Goal: Task Accomplishment & Management: Manage account settings

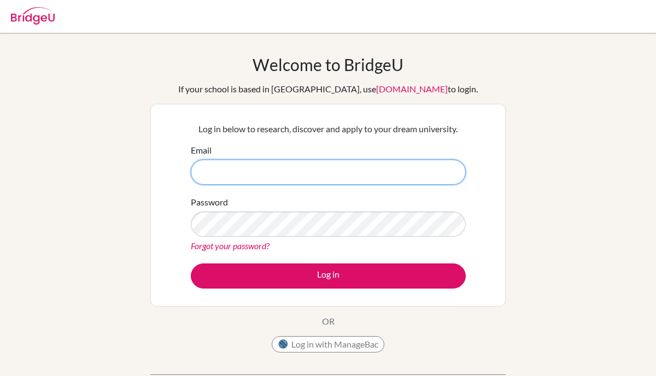
paste input "[EMAIL_ADDRESS][DOMAIN_NAME]"
type input "[EMAIL_ADDRESS][DOMAIN_NAME]"
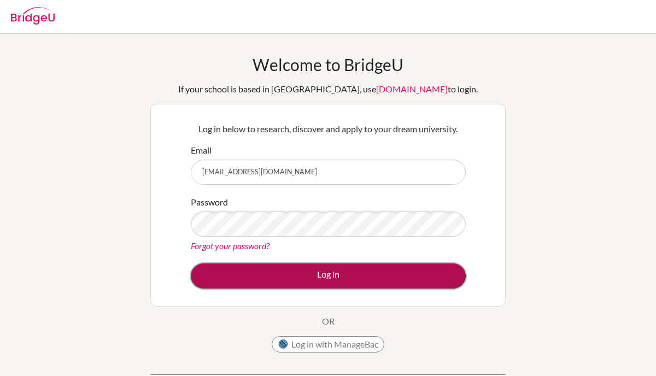
click at [257, 285] on button "Log in" at bounding box center [328, 276] width 275 height 25
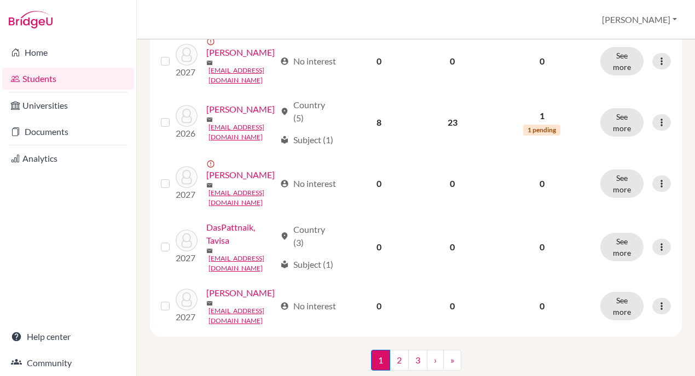
scroll to position [1279, 0]
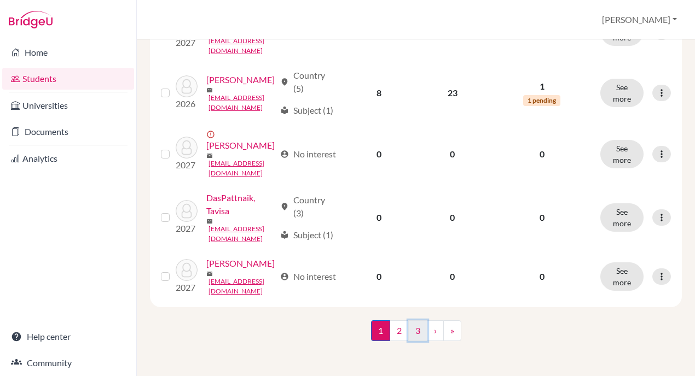
click at [421, 333] on link "3" at bounding box center [417, 331] width 19 height 21
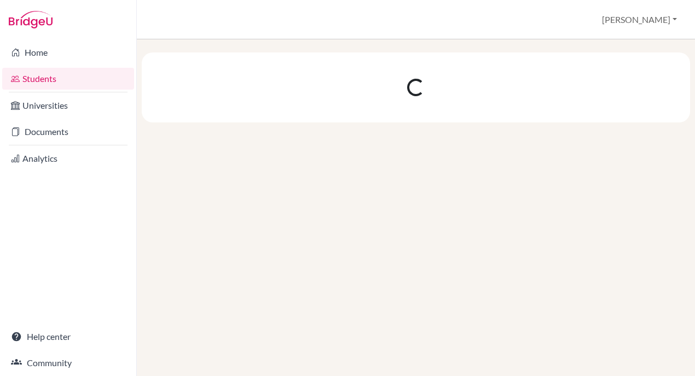
scroll to position [0, 0]
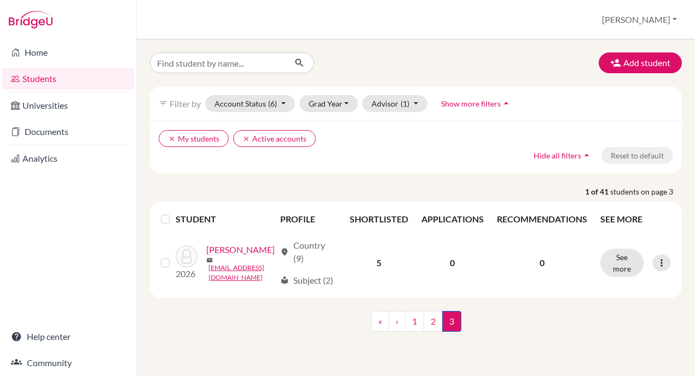
scroll to position [4, 0]
click at [433, 329] on link "2" at bounding box center [432, 321] width 19 height 21
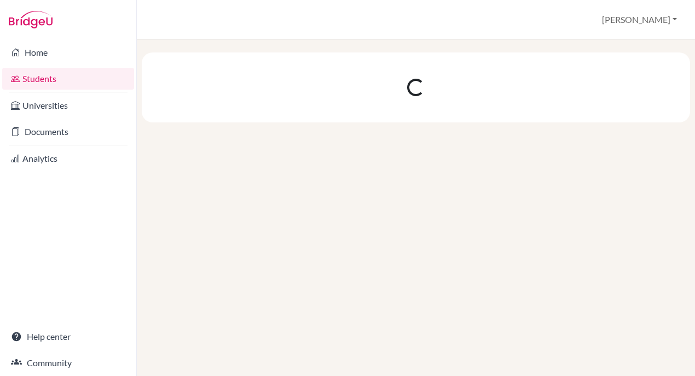
scroll to position [0, 0]
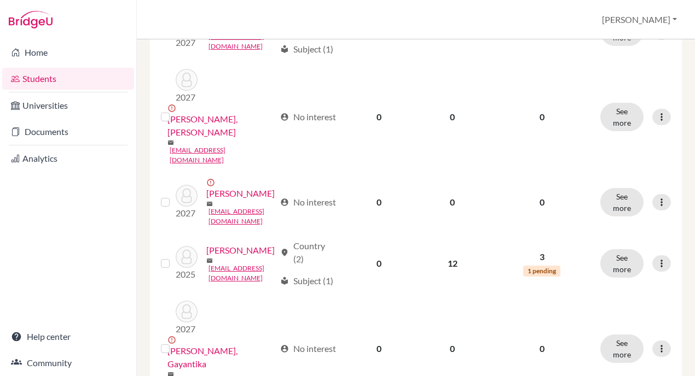
scroll to position [808, 0]
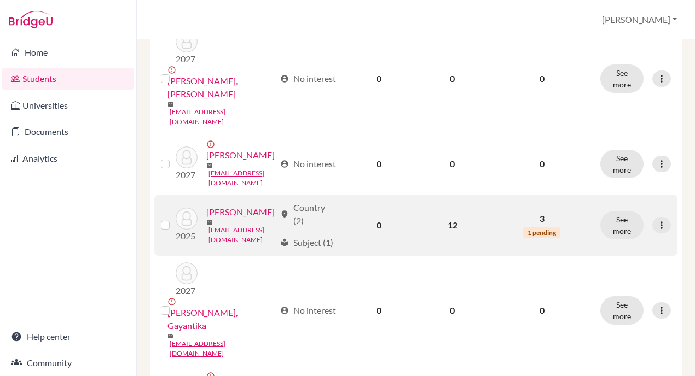
click at [222, 206] on link "Rath , Jaydeep" at bounding box center [240, 212] width 68 height 13
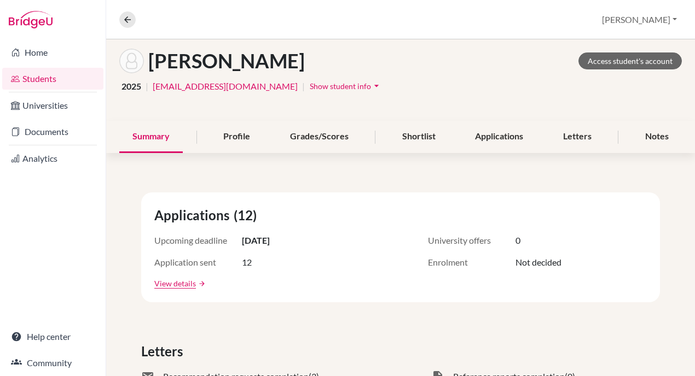
scroll to position [56, 0]
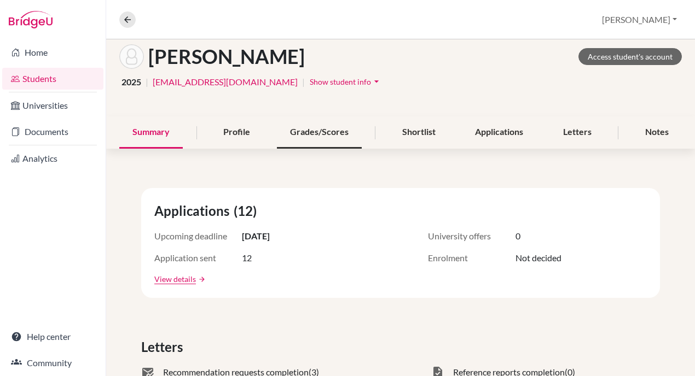
click at [297, 135] on div "Grades/Scores" at bounding box center [319, 133] width 85 height 32
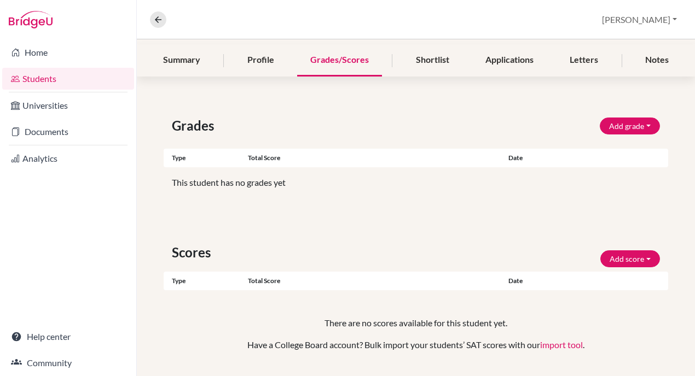
scroll to position [129, 0]
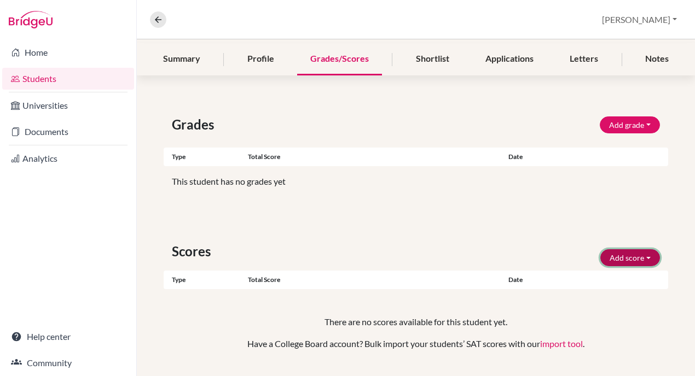
click at [651, 258] on button "Add score" at bounding box center [630, 257] width 60 height 17
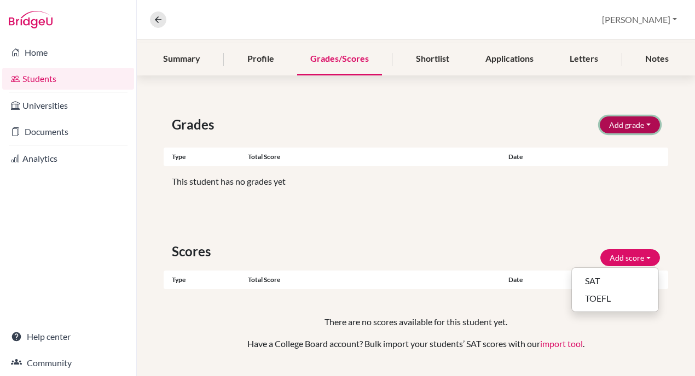
click at [632, 120] on button "Add grade" at bounding box center [630, 125] width 60 height 17
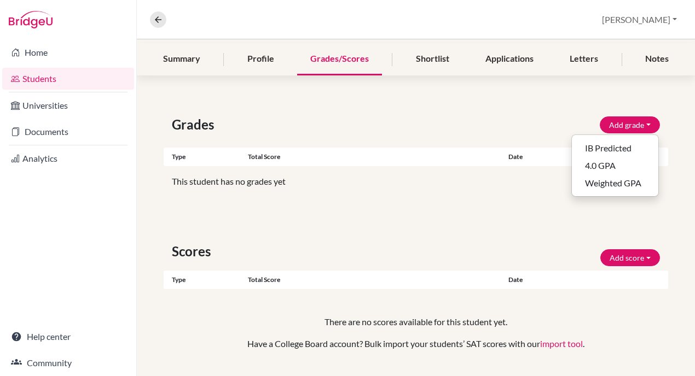
click at [446, 208] on div "Grades Add grade IB Predicted 4.0 GPA Weighted GPA Type Total score Date Unsupp…" at bounding box center [416, 246] width 558 height 315
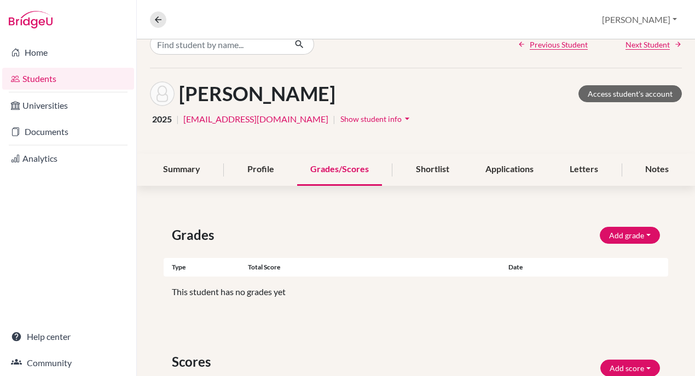
scroll to position [1, 0]
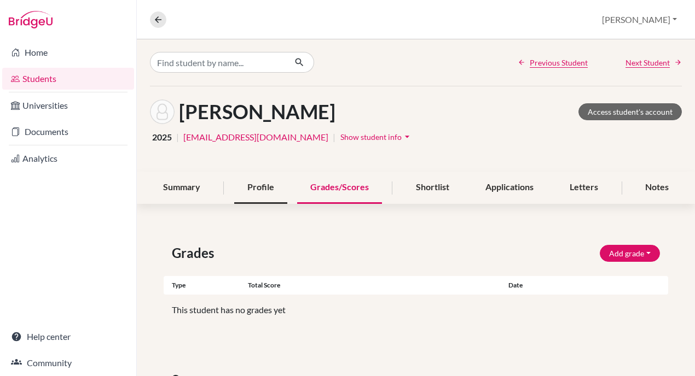
click at [260, 193] on div "Profile" at bounding box center [260, 188] width 53 height 32
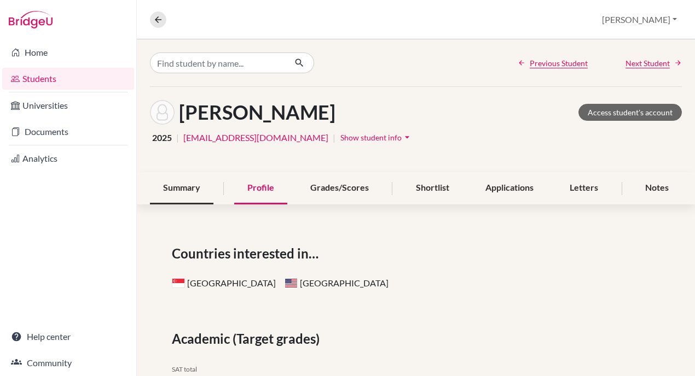
click at [196, 191] on div "Summary" at bounding box center [181, 188] width 63 height 32
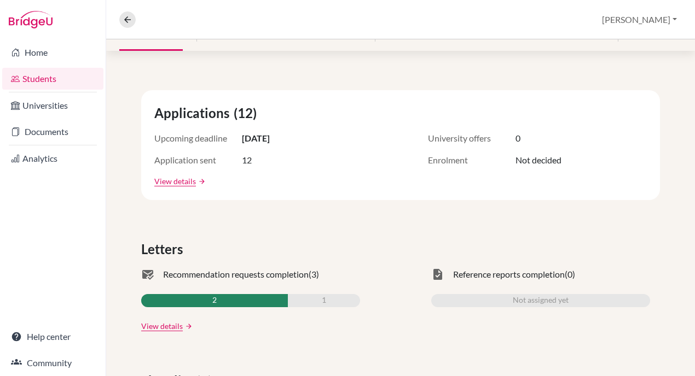
scroll to position [156, 0]
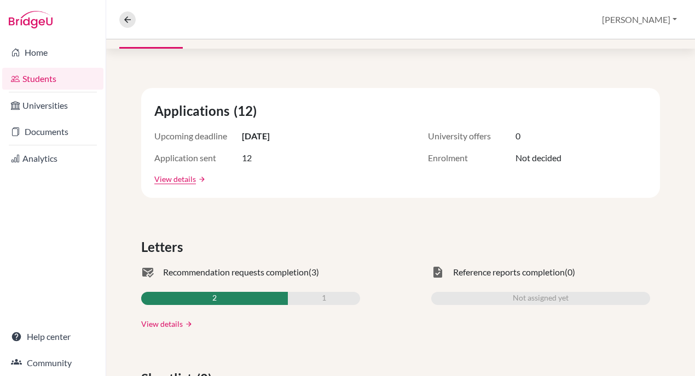
click at [165, 324] on link "View details" at bounding box center [162, 323] width 42 height 11
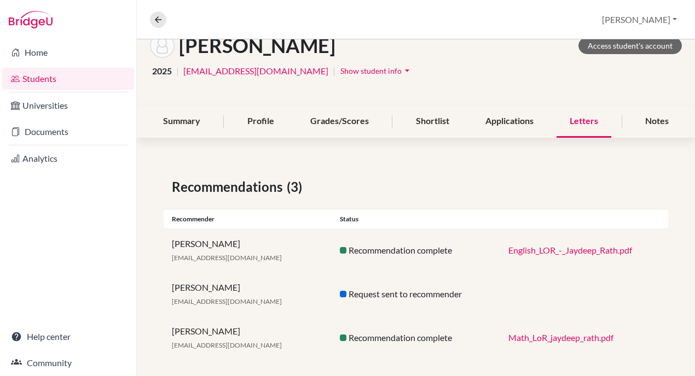
scroll to position [66, 0]
click at [384, 299] on div "Request sent to recommender" at bounding box center [415, 294] width 168 height 13
click at [159, 22] on icon at bounding box center [158, 20] width 10 height 10
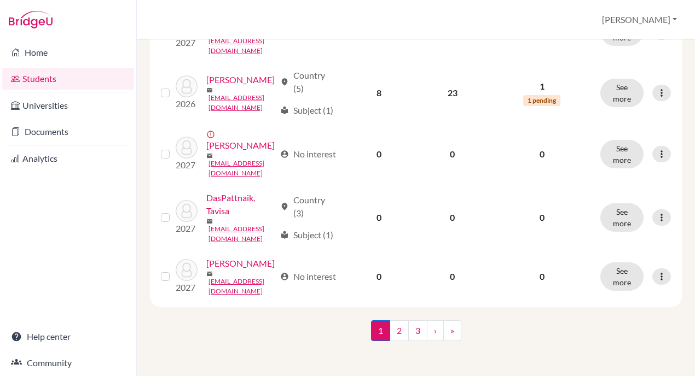
scroll to position [1279, 0]
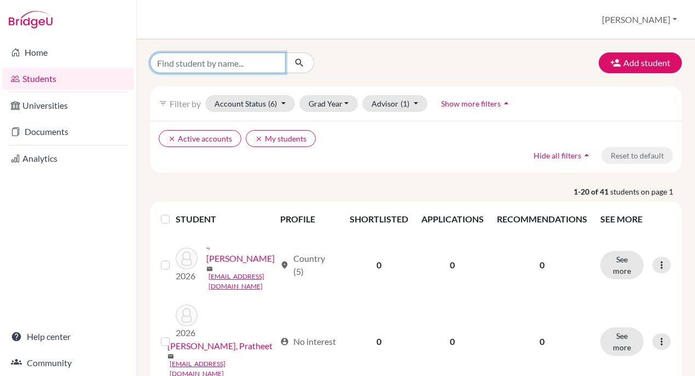
click at [211, 61] on input "Find student by name..." at bounding box center [218, 63] width 136 height 21
type input "jaydeep"
click button "submit" at bounding box center [299, 63] width 29 height 21
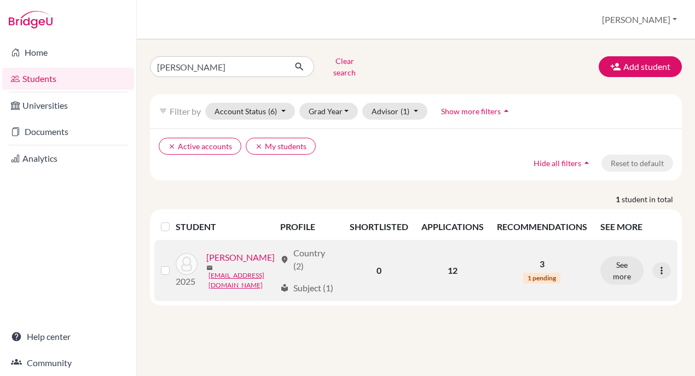
click at [241, 253] on link "Rath , Jaydeep" at bounding box center [240, 257] width 68 height 13
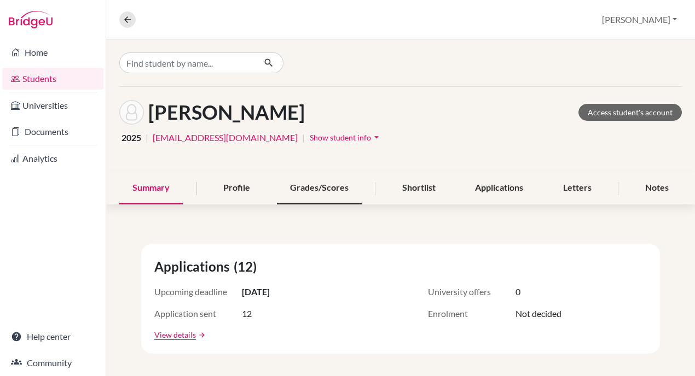
click at [301, 192] on div "Grades/Scores" at bounding box center [319, 188] width 85 height 32
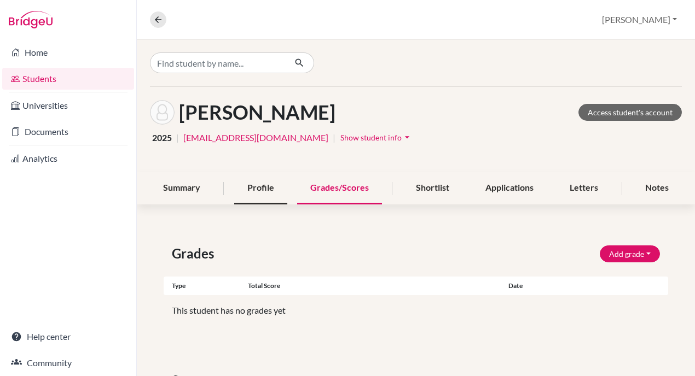
click at [254, 190] on div "Profile" at bounding box center [260, 188] width 53 height 32
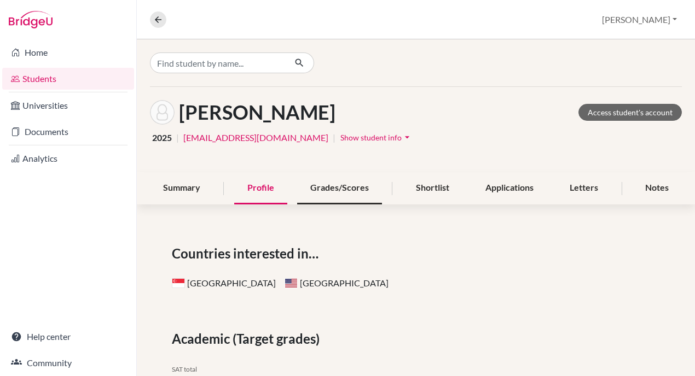
click at [341, 194] on div "Grades/Scores" at bounding box center [339, 188] width 85 height 32
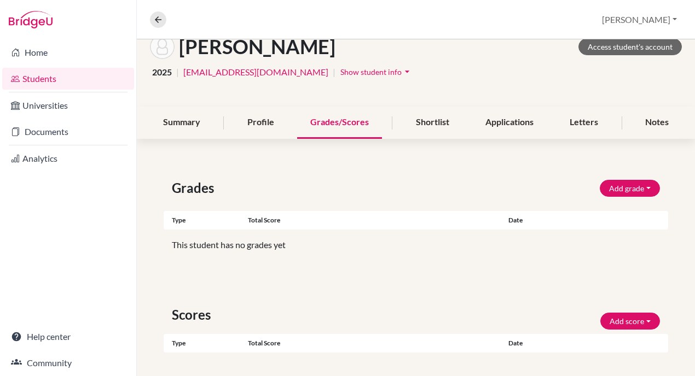
scroll to position [75, 0]
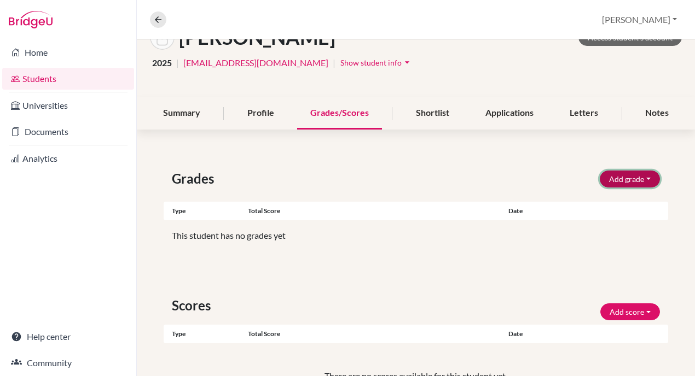
click at [627, 174] on button "Add grade" at bounding box center [630, 179] width 60 height 17
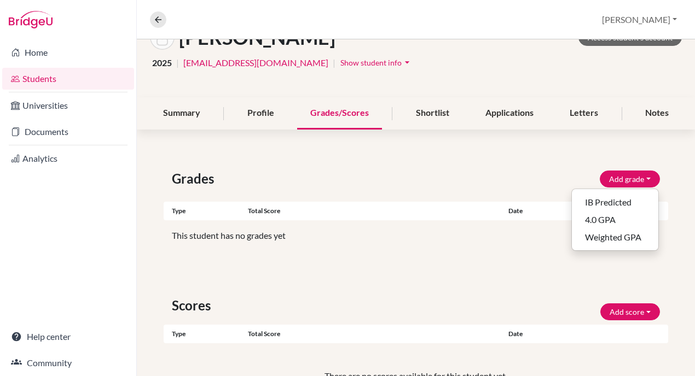
click at [473, 257] on div "Grades Add grade IB Predicted 4.0 GPA Weighted GPA Type Total score Date Unsupp…" at bounding box center [416, 300] width 558 height 315
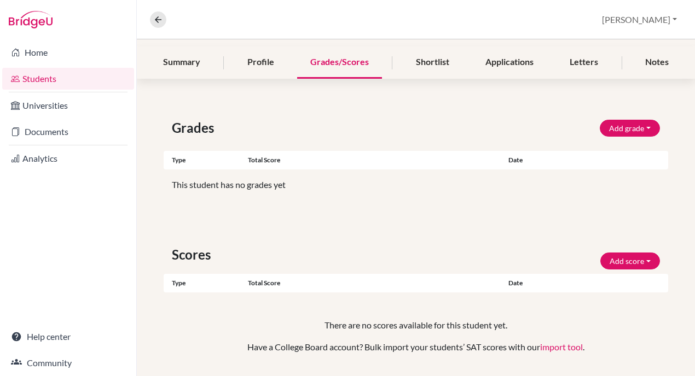
scroll to position [156, 0]
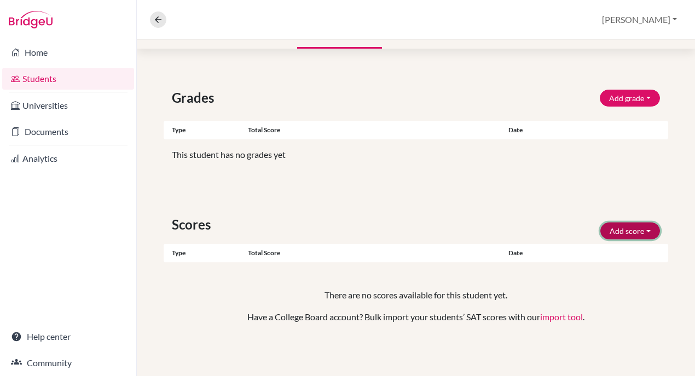
click at [624, 232] on button "Add score" at bounding box center [630, 231] width 60 height 17
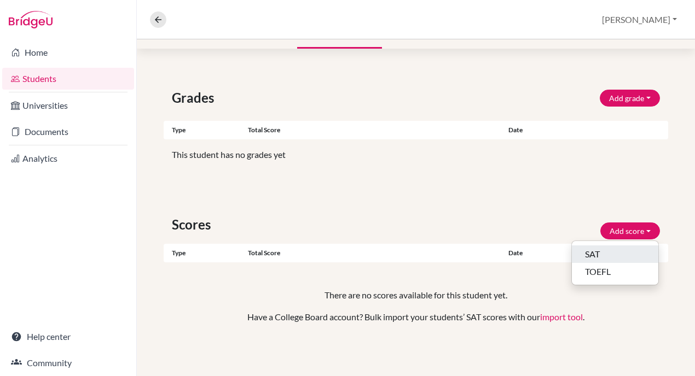
click at [618, 255] on button "SAT" at bounding box center [615, 255] width 86 height 18
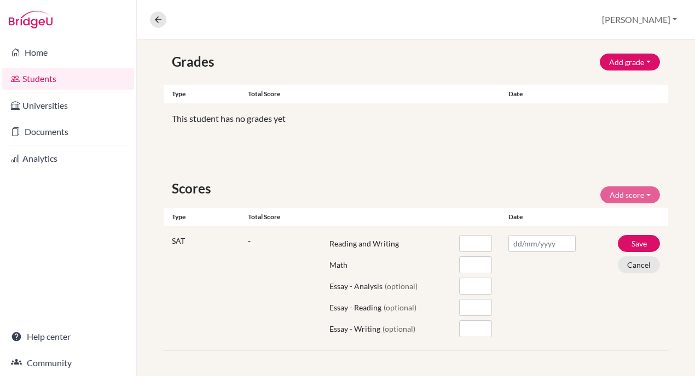
scroll to position [201, 0]
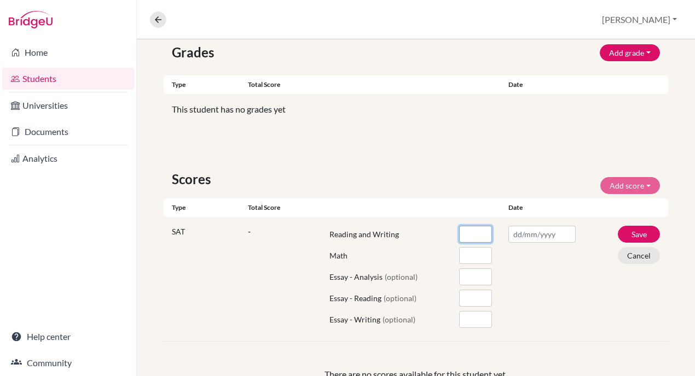
click at [475, 234] on input "number" at bounding box center [475, 234] width 32 height 17
type input "710"
click at [474, 253] on input "number" at bounding box center [475, 255] width 32 height 17
type input "790"
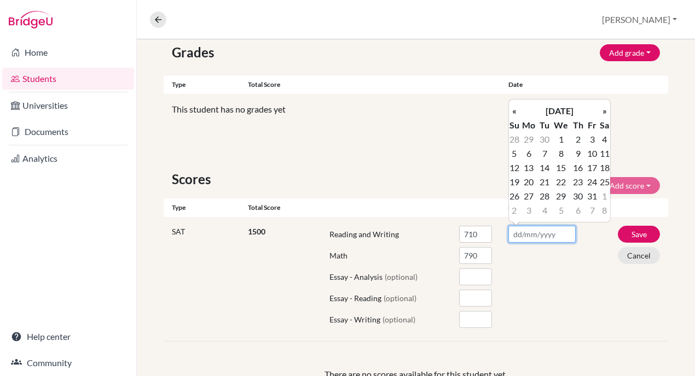
click at [518, 236] on input "text" at bounding box center [542, 234] width 68 height 17
click at [515, 113] on th "«" at bounding box center [514, 111] width 11 height 14
click at [603, 156] on td "13" at bounding box center [604, 154] width 11 height 14
type input "13/09/2025"
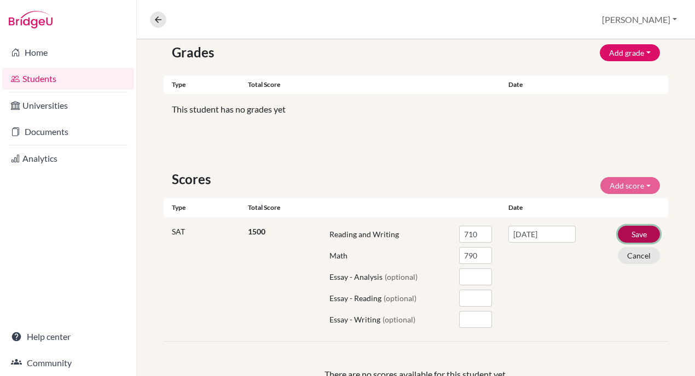
click at [628, 234] on button "Save" at bounding box center [639, 234] width 42 height 17
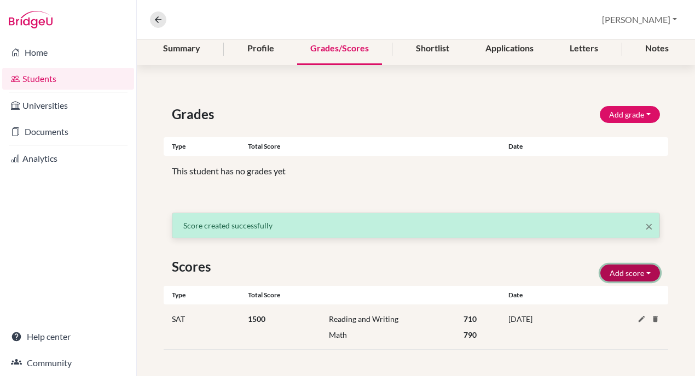
click at [620, 275] on button "Add score" at bounding box center [630, 273] width 60 height 17
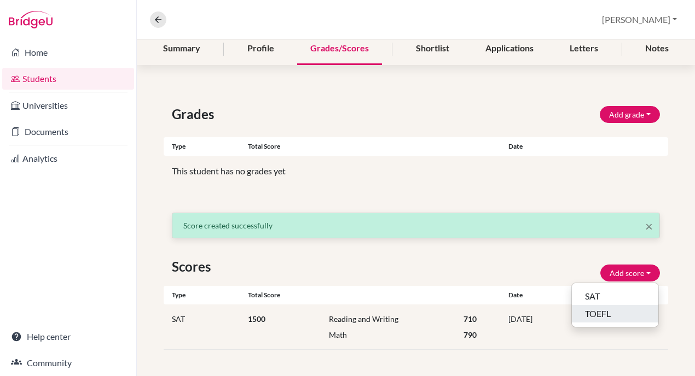
click at [615, 315] on button "TOEFL" at bounding box center [615, 314] width 86 height 18
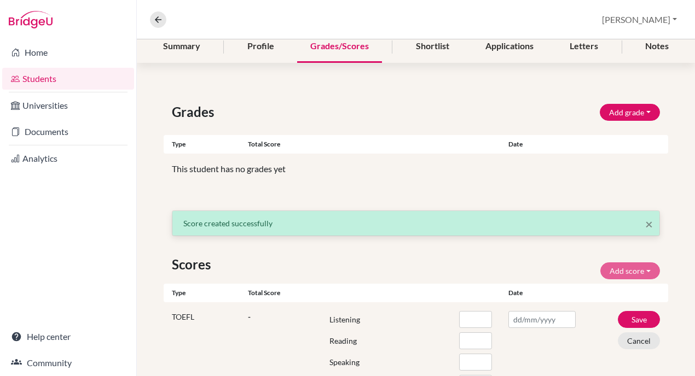
scroll to position [133, 0]
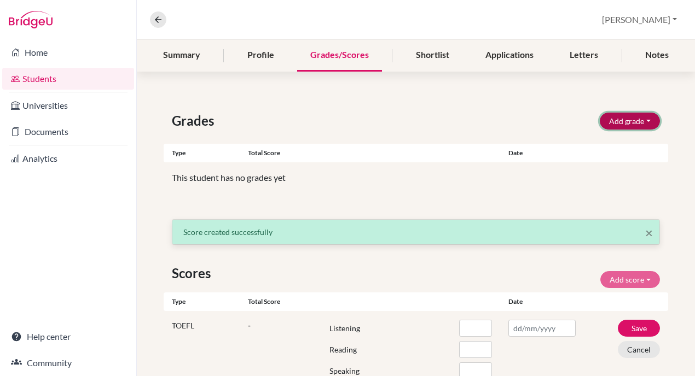
click at [643, 122] on button "Add grade" at bounding box center [630, 121] width 60 height 17
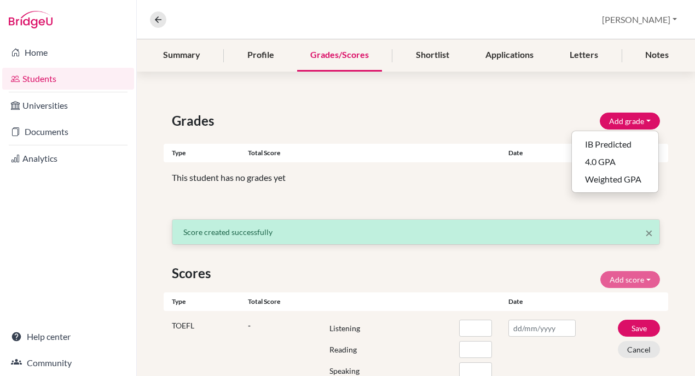
click at [523, 124] on div "Grades Add grade IB Predicted 4.0 GPA Weighted GPA" at bounding box center [416, 121] width 504 height 20
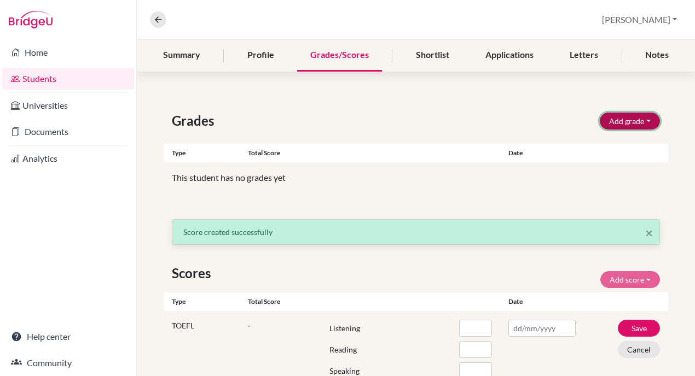
click at [627, 124] on button "Add grade" at bounding box center [630, 121] width 60 height 17
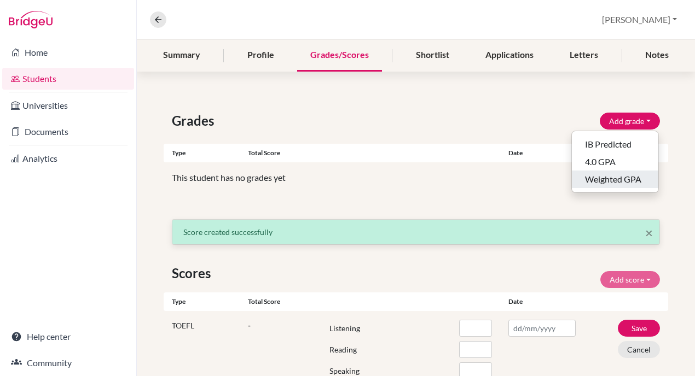
click at [623, 176] on button "Weighted GPA" at bounding box center [615, 180] width 86 height 18
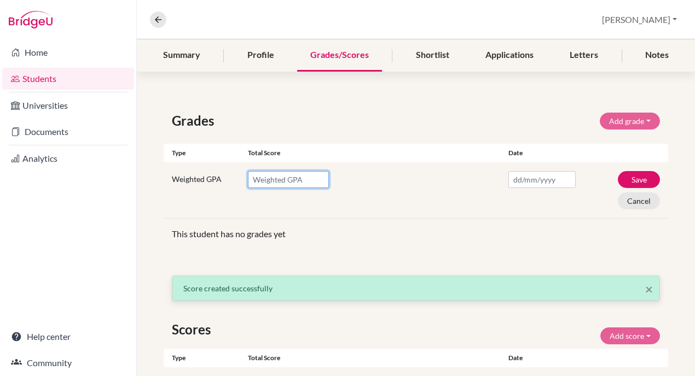
click at [293, 182] on input "number" at bounding box center [289, 179] width 82 height 17
type input "0"
click at [319, 180] on input "0" at bounding box center [289, 179] width 82 height 17
click at [630, 206] on button "Cancel" at bounding box center [639, 201] width 42 height 17
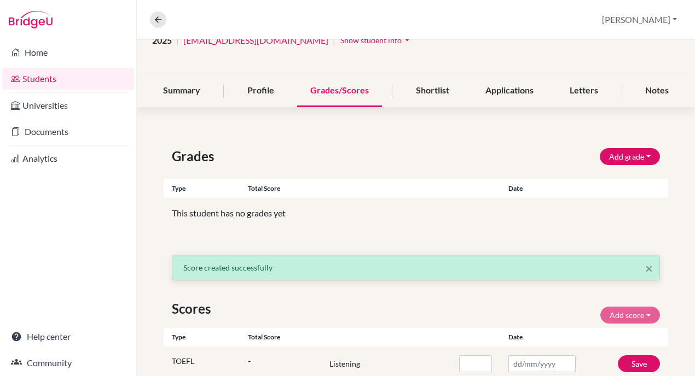
scroll to position [66, 0]
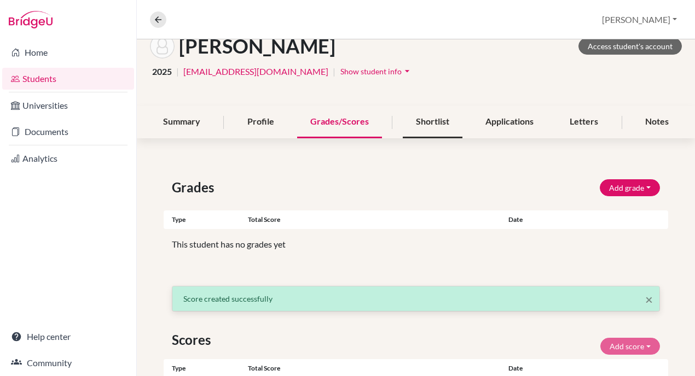
click at [412, 125] on div "Shortlist" at bounding box center [433, 122] width 60 height 32
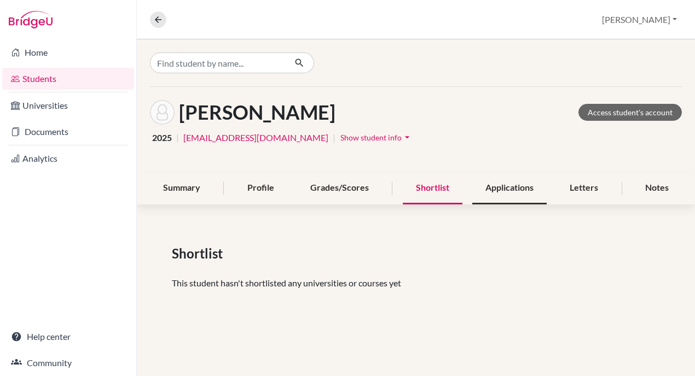
click at [513, 190] on div "Applications" at bounding box center [509, 188] width 74 height 32
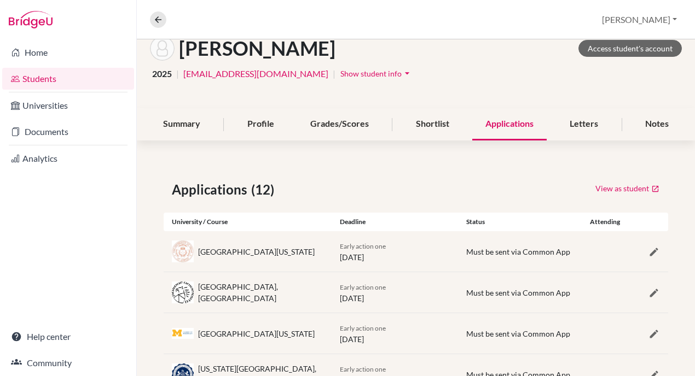
scroll to position [36, 0]
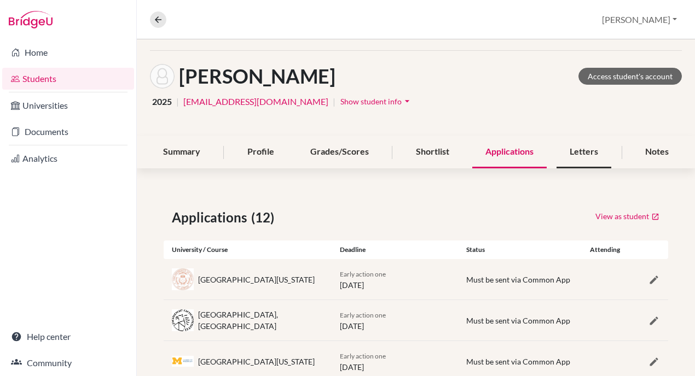
click at [584, 156] on div "Letters" at bounding box center [583, 152] width 55 height 32
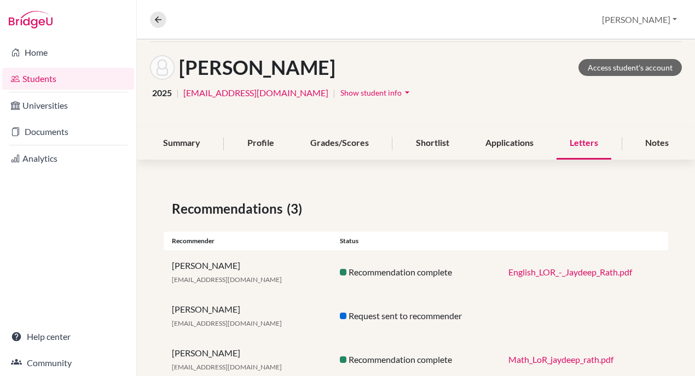
scroll to position [77, 0]
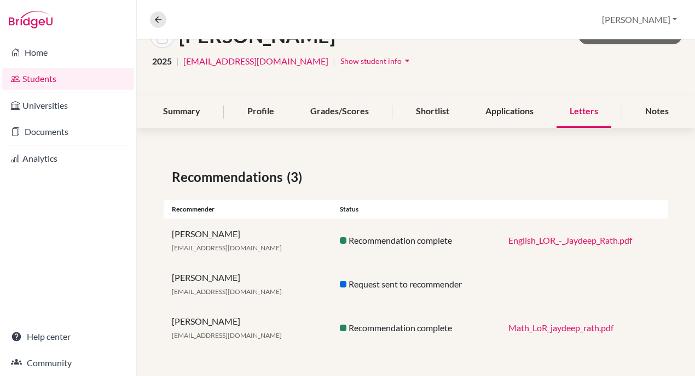
click at [388, 290] on div "Request sent to recommender" at bounding box center [415, 284] width 168 height 13
click at [387, 283] on div "Request sent to recommender" at bounding box center [415, 284] width 168 height 13
click at [655, 104] on div "Notes" at bounding box center [657, 112] width 50 height 32
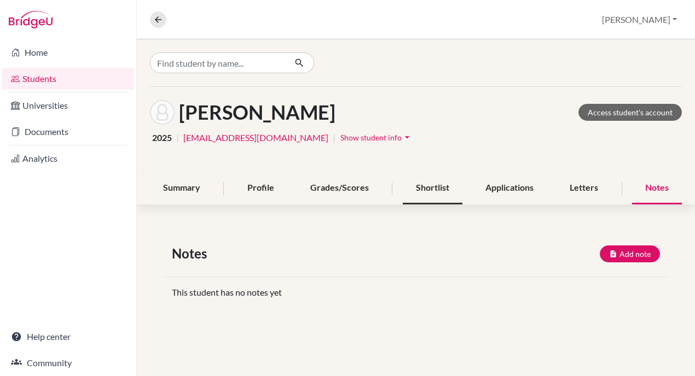
click at [429, 195] on div "Shortlist" at bounding box center [433, 188] width 60 height 32
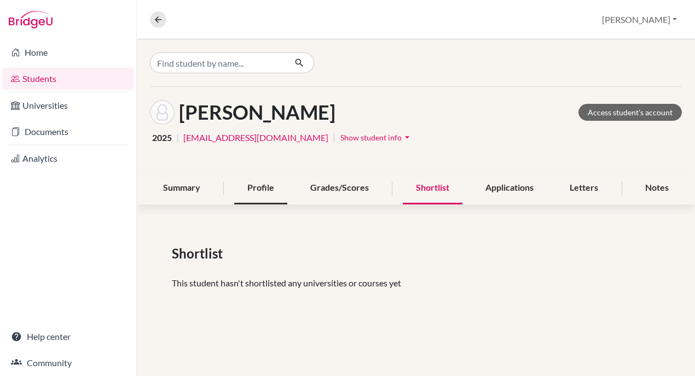
click at [265, 189] on div "Profile" at bounding box center [260, 188] width 53 height 32
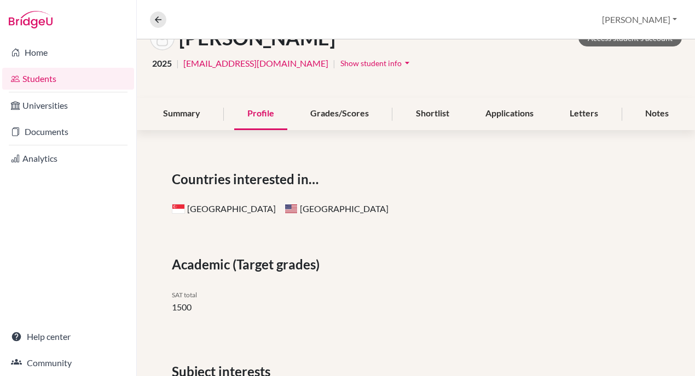
scroll to position [68, 0]
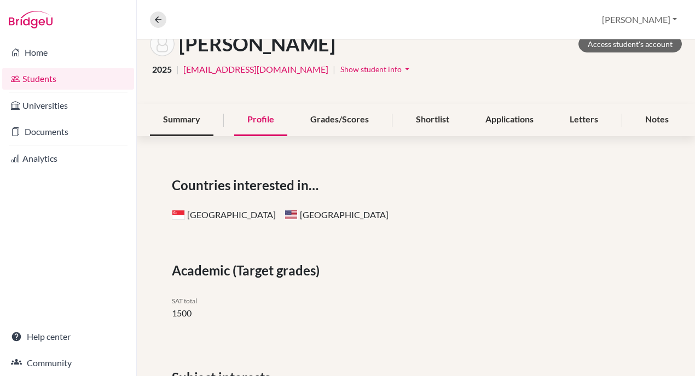
click at [173, 127] on div "Summary" at bounding box center [181, 120] width 63 height 32
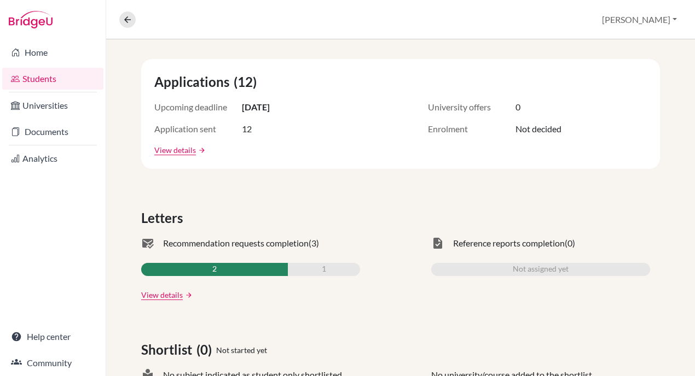
scroll to position [234, 0]
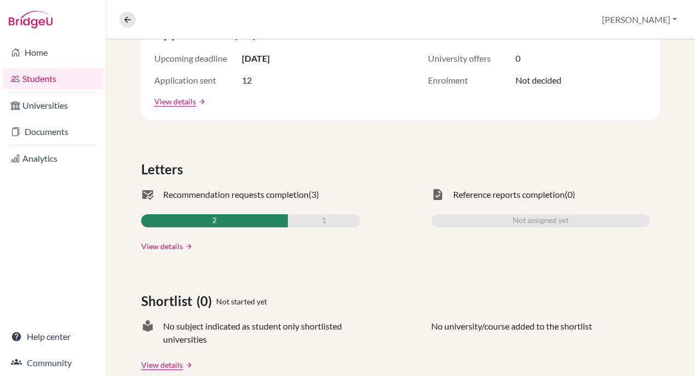
click at [181, 247] on link "View details" at bounding box center [162, 246] width 42 height 11
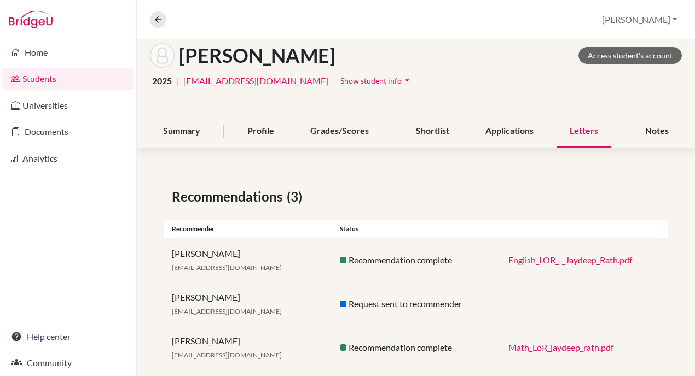
scroll to position [77, 0]
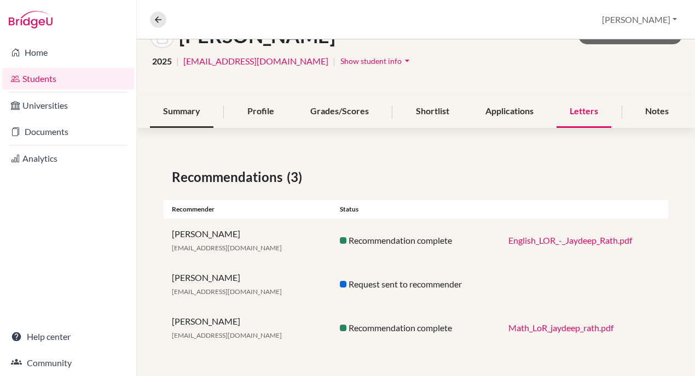
click at [184, 117] on div "Summary" at bounding box center [181, 112] width 63 height 32
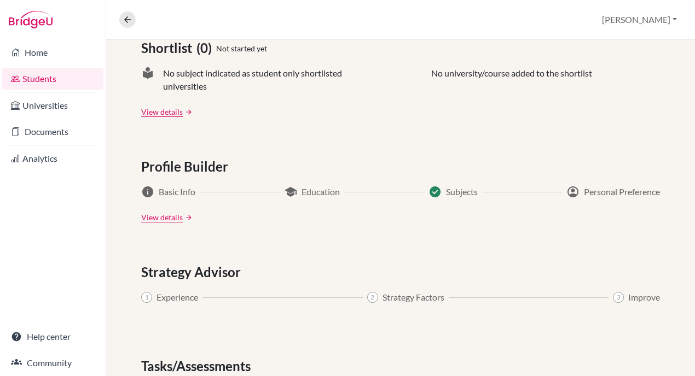
scroll to position [490, 0]
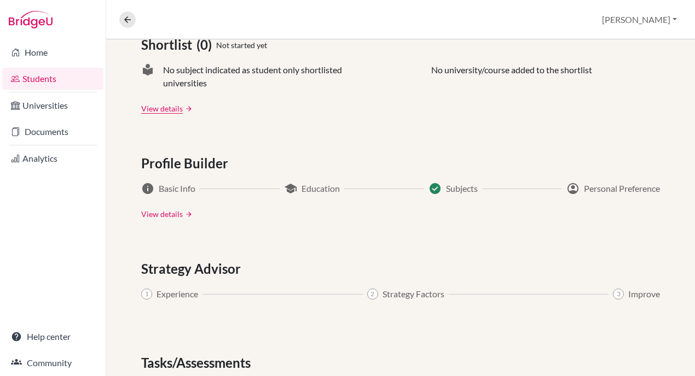
click at [166, 213] on link "View details" at bounding box center [162, 213] width 42 height 11
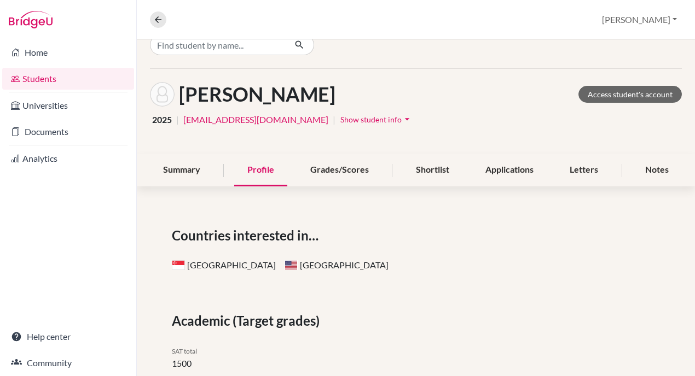
scroll to position [23, 0]
